Goal: Transaction & Acquisition: Purchase product/service

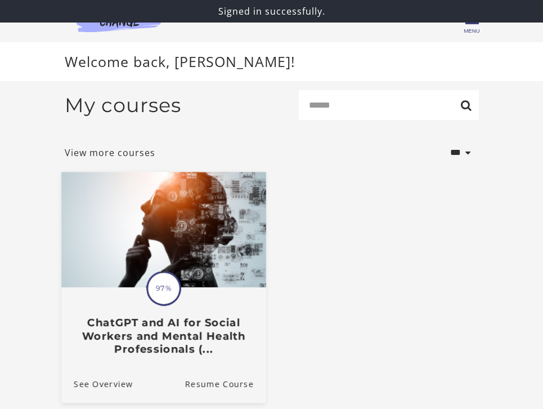
scroll to position [60, 0]
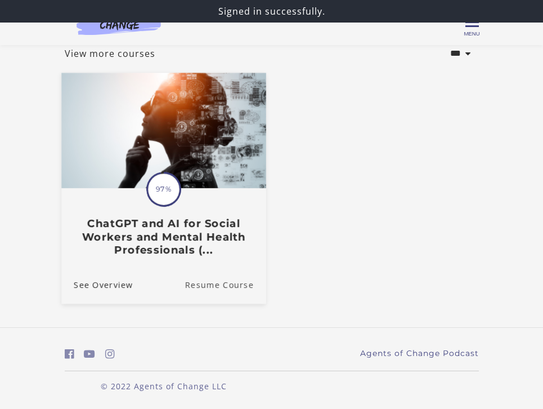
click at [208, 280] on link "Resume Course" at bounding box center [225, 285] width 81 height 38
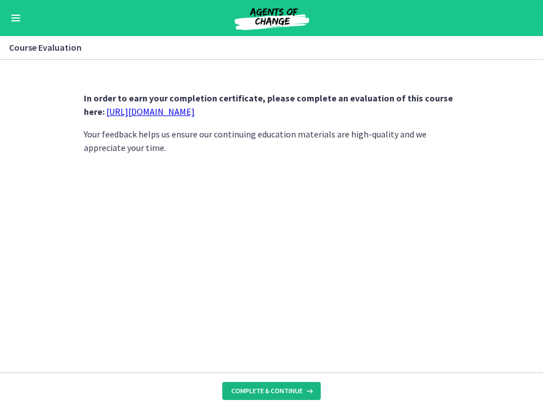
click at [262, 396] on button "Complete & continue" at bounding box center [271, 391] width 98 height 18
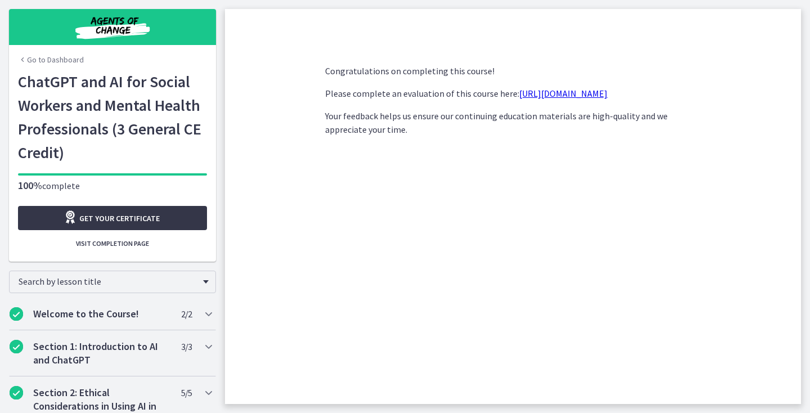
click at [99, 217] on span "Get your certificate" at bounding box center [119, 219] width 80 height 14
click at [124, 26] on img "Chapters" at bounding box center [112, 27] width 135 height 27
click at [44, 63] on link "Go to Dashboard" at bounding box center [51, 59] width 66 height 11
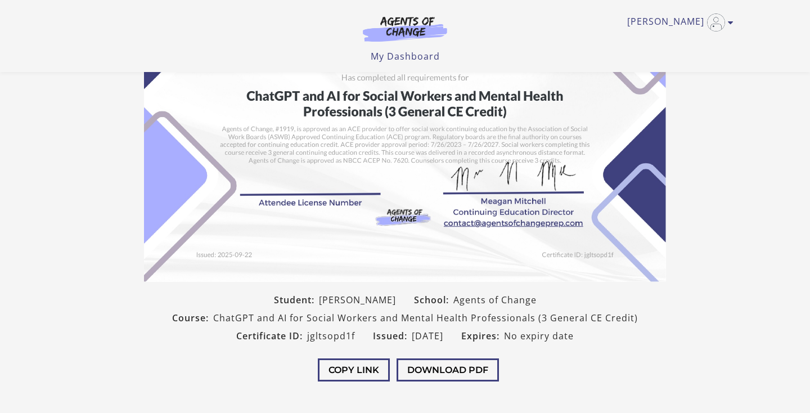
scroll to position [114, 0]
click at [438, 369] on button "Download PDF" at bounding box center [448, 369] width 102 height 23
click at [593, 364] on div "Copy Link Download PDF" at bounding box center [405, 370] width 540 height 53
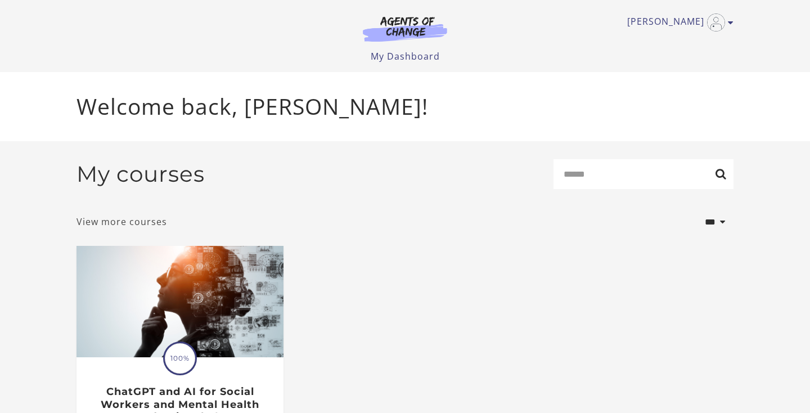
click at [146, 228] on link "View more courses" at bounding box center [122, 222] width 91 height 14
click at [127, 228] on link "View more courses" at bounding box center [122, 222] width 91 height 14
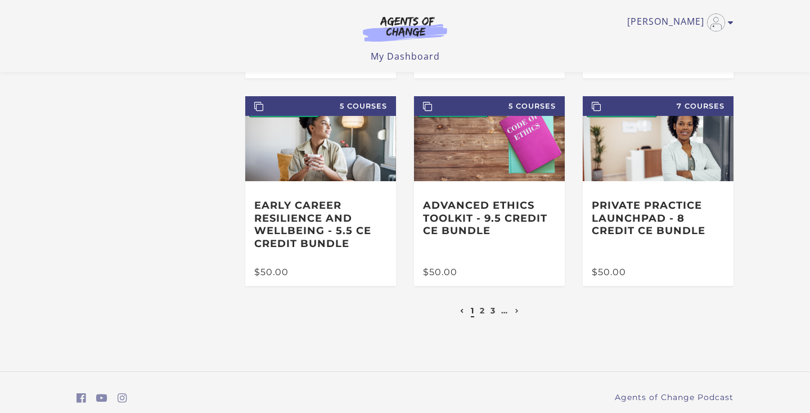
scroll to position [282, 0]
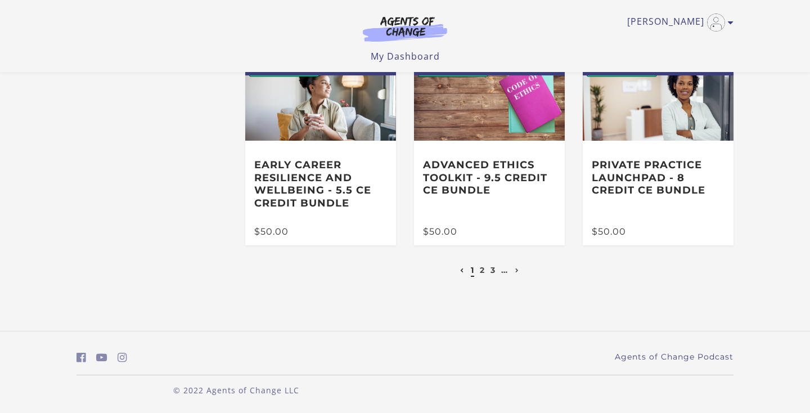
click at [478, 272] on ul "1 2 3 …" at bounding box center [490, 270] width 65 height 14
click at [480, 272] on link "2" at bounding box center [482, 270] width 5 height 10
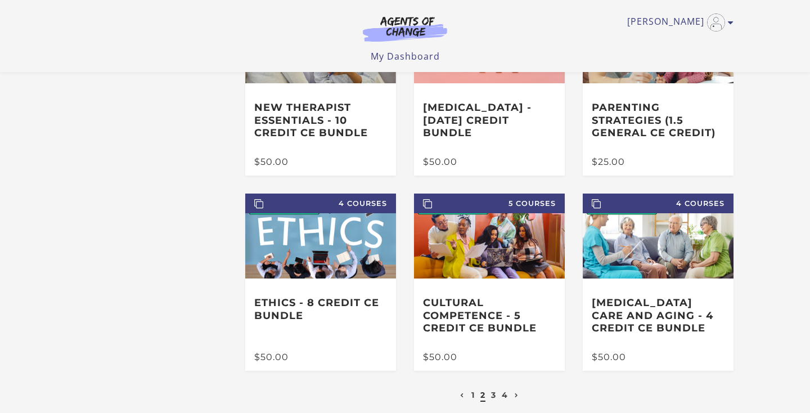
scroll to position [136, 0]
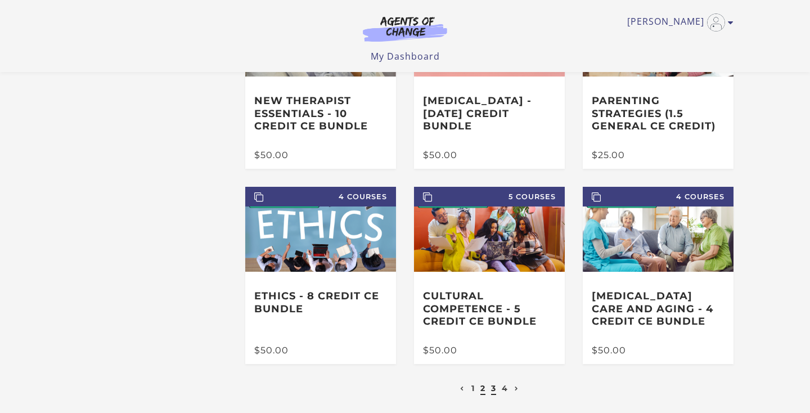
click at [494, 391] on link "3" at bounding box center [493, 388] width 5 height 10
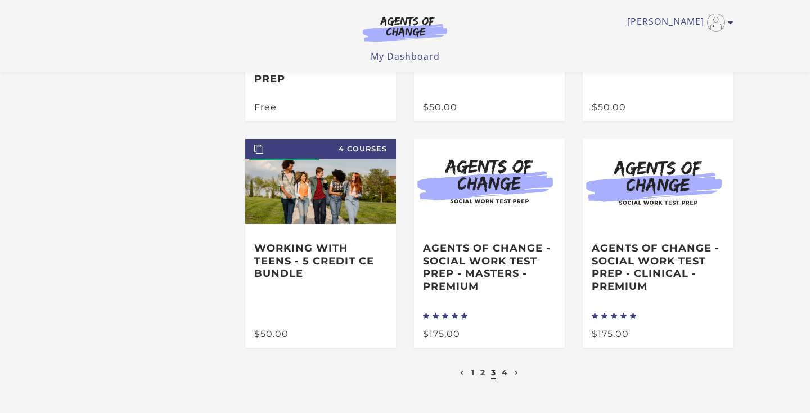
scroll to position [207, 0]
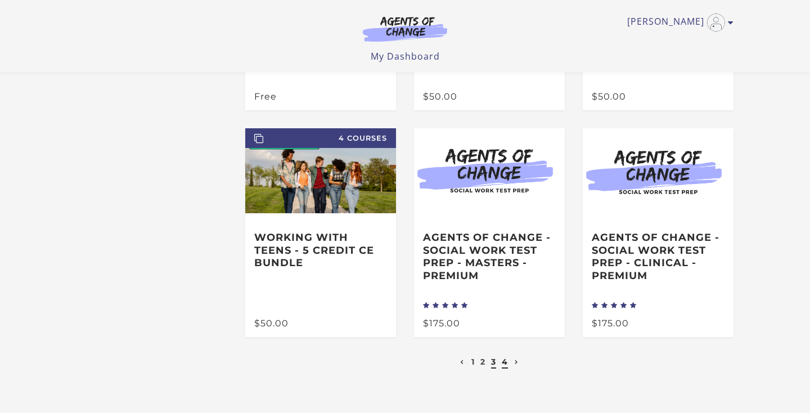
click at [505, 364] on link "4" at bounding box center [505, 362] width 6 height 10
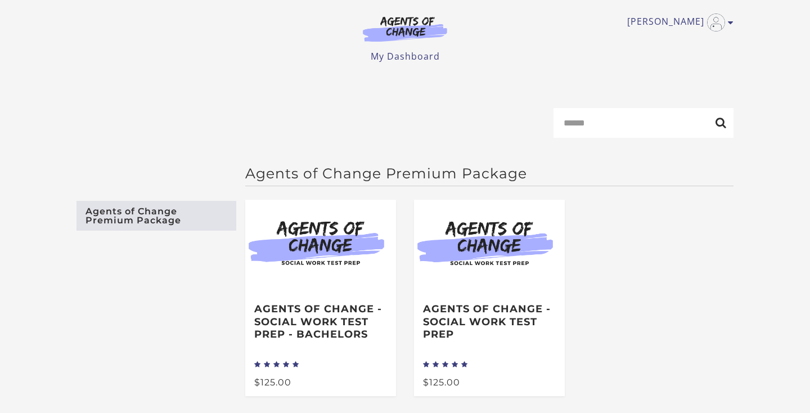
scroll to position [81, 0]
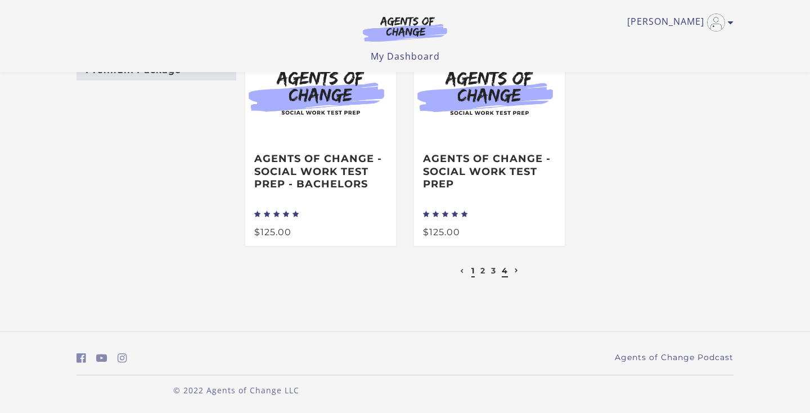
click at [473, 272] on link "1" at bounding box center [473, 271] width 3 height 10
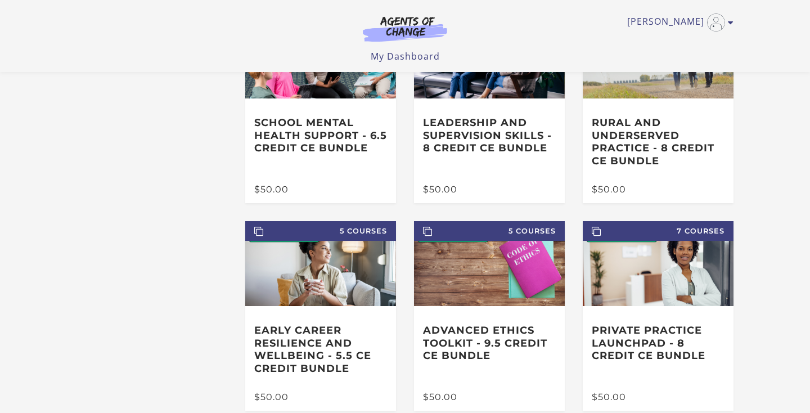
scroll to position [114, 0]
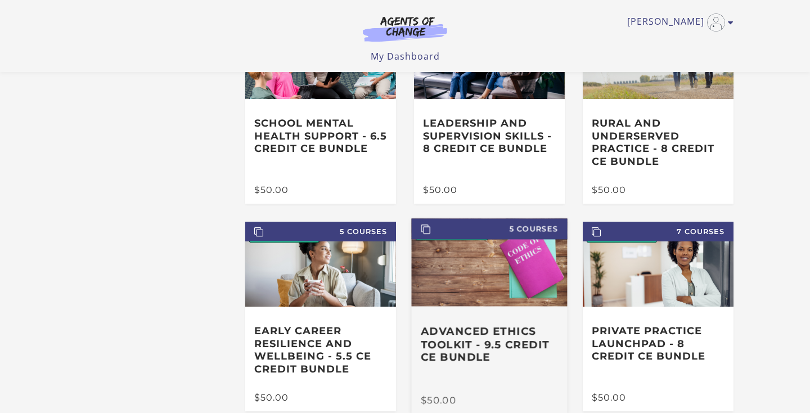
click at [432, 347] on h3 "Advanced Ethics Toolkit - 9.5 Credit CE Bundle" at bounding box center [489, 344] width 137 height 39
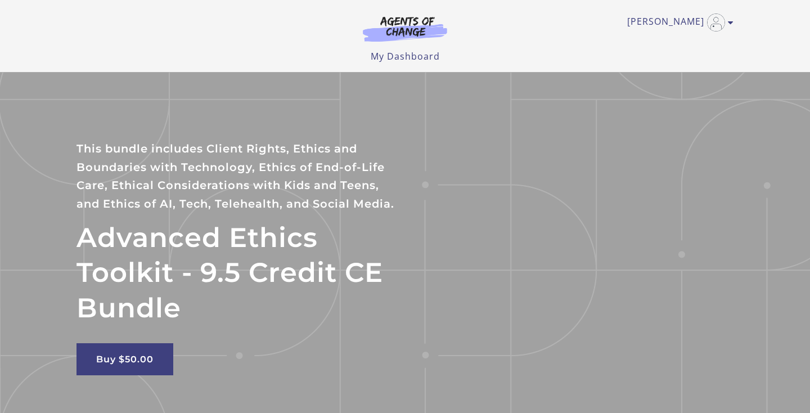
click at [146, 188] on p "This bundle includes Client Rights, Ethics and Boundaries with Technology, Ethi…" at bounding box center [241, 176] width 329 height 73
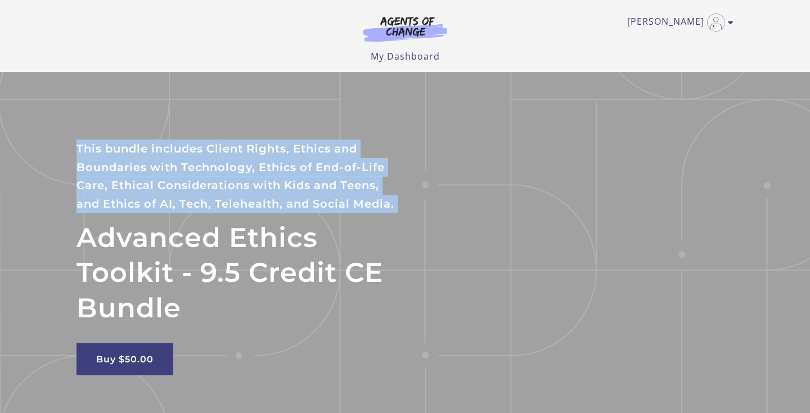
click at [112, 176] on p "This bundle includes Client Rights, Ethics and Boundaries with Technology, Ethi…" at bounding box center [241, 176] width 329 height 73
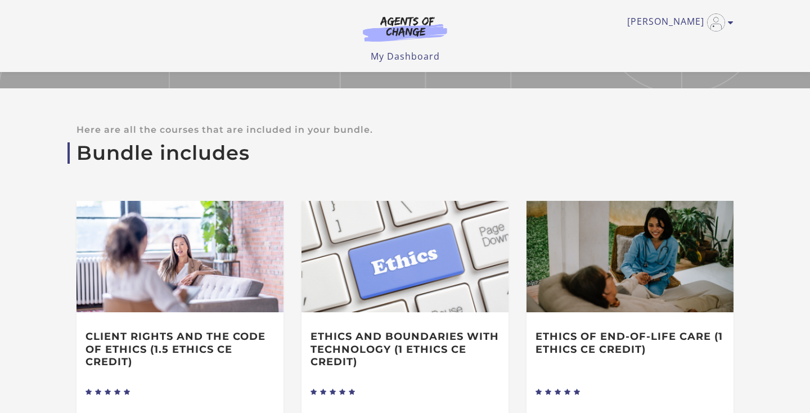
scroll to position [168, 0]
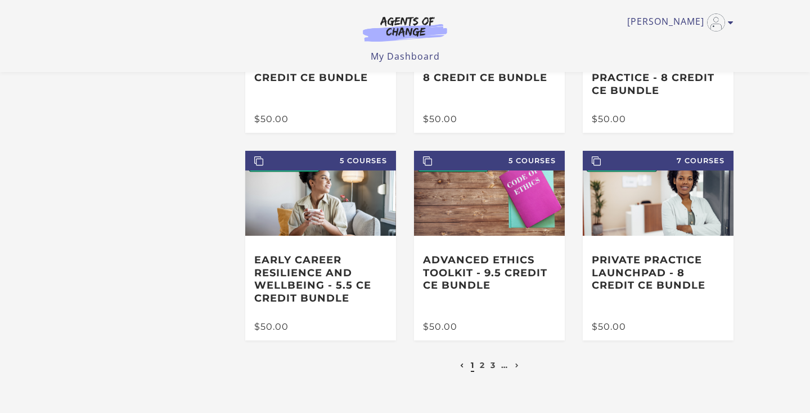
scroll to position [187, 0]
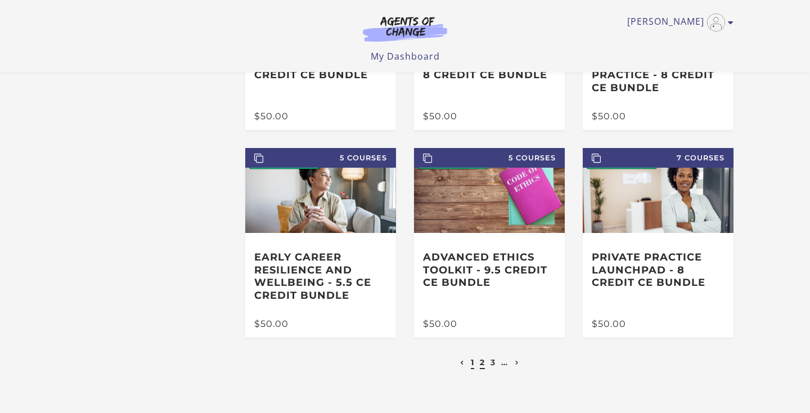
click at [482, 365] on link "2" at bounding box center [482, 362] width 5 height 10
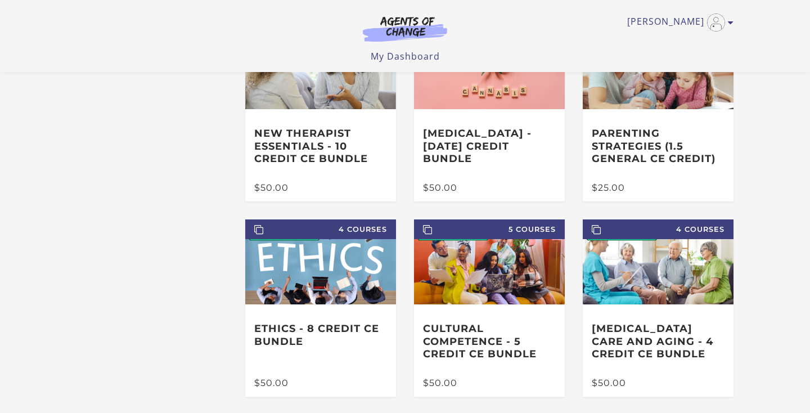
scroll to position [95, 0]
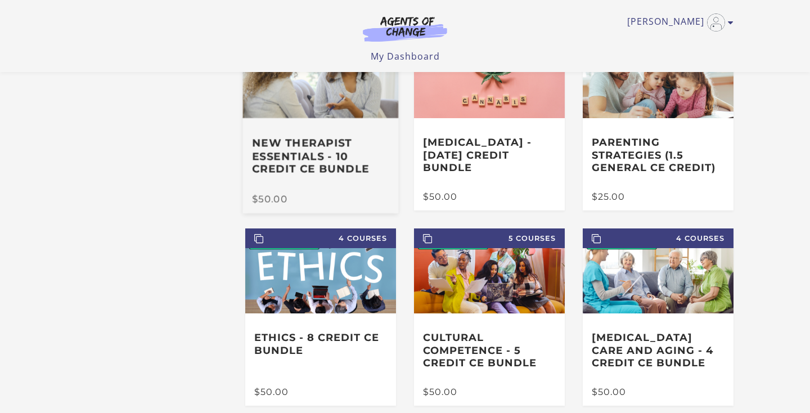
click at [288, 156] on h3 "New Therapist Essentials - 10 Credit CE Bundle" at bounding box center [320, 156] width 137 height 39
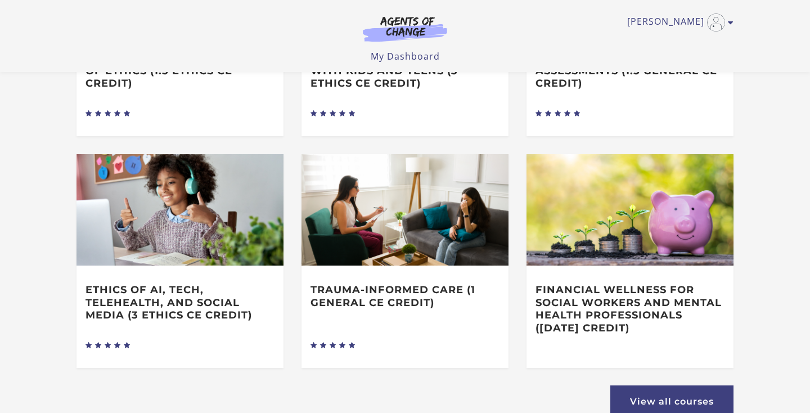
scroll to position [624, 0]
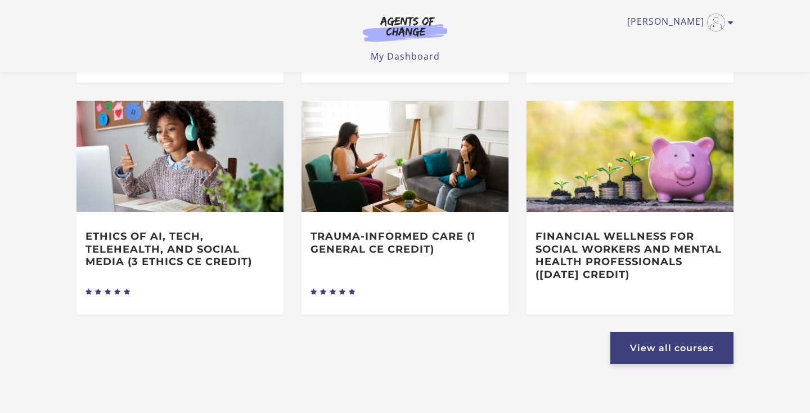
click at [623, 347] on link "View all courses" at bounding box center [672, 348] width 123 height 32
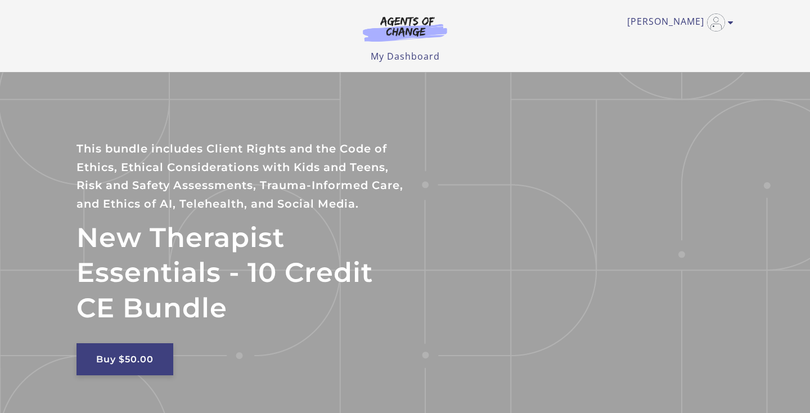
click at [144, 357] on link "Buy $50.00" at bounding box center [125, 359] width 97 height 32
